Goal: Find specific page/section: Find specific page/section

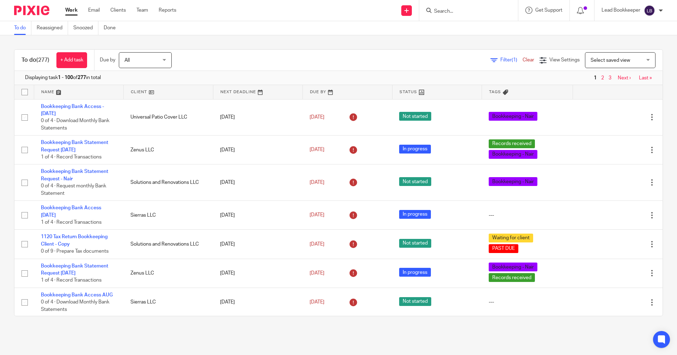
click at [450, 8] on input "Search" at bounding box center [464, 11] width 63 height 6
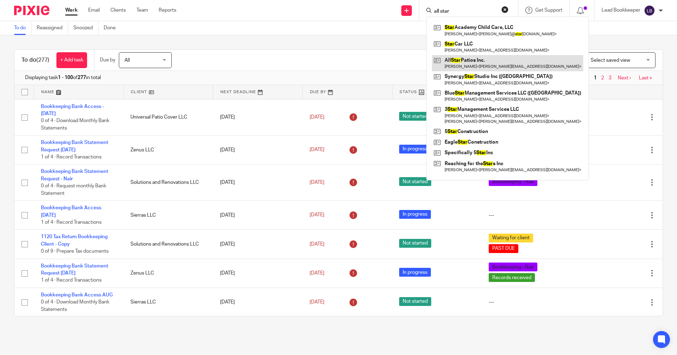
type input "all star"
click at [437, 61] on link at bounding box center [507, 63] width 151 height 16
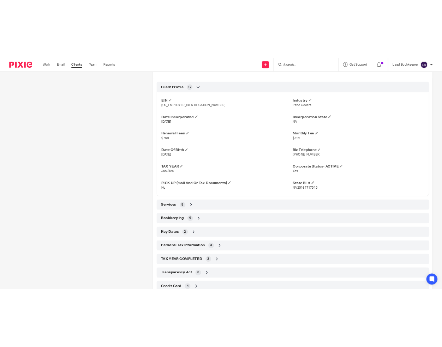
scroll to position [305, 0]
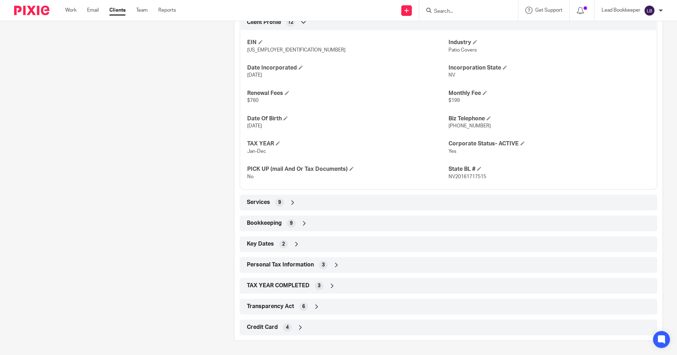
click at [304, 223] on icon at bounding box center [304, 223] width 7 height 7
